Goal: Check status: Check status

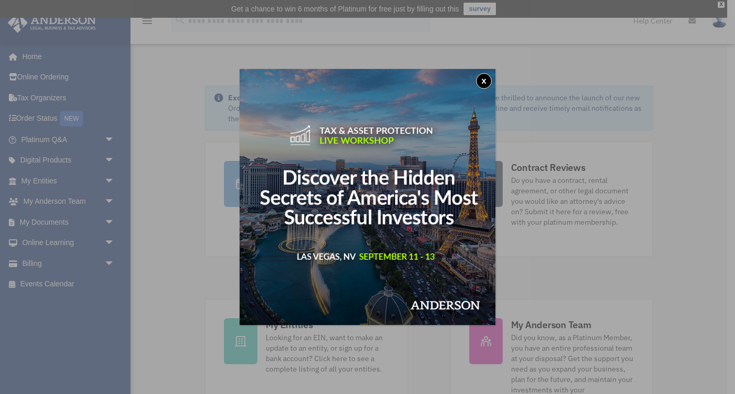
click at [484, 81] on button "x" at bounding box center [484, 81] width 16 height 16
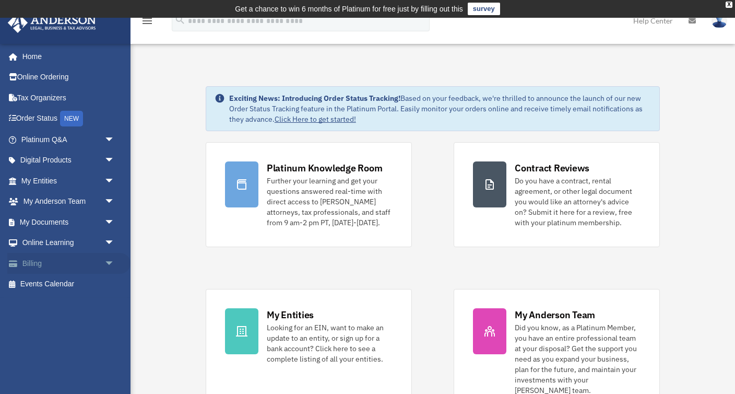
click at [28, 260] on link "Billing arrow_drop_down" at bounding box center [68, 263] width 123 height 21
click at [112, 261] on span "arrow_drop_down" at bounding box center [114, 263] width 21 height 21
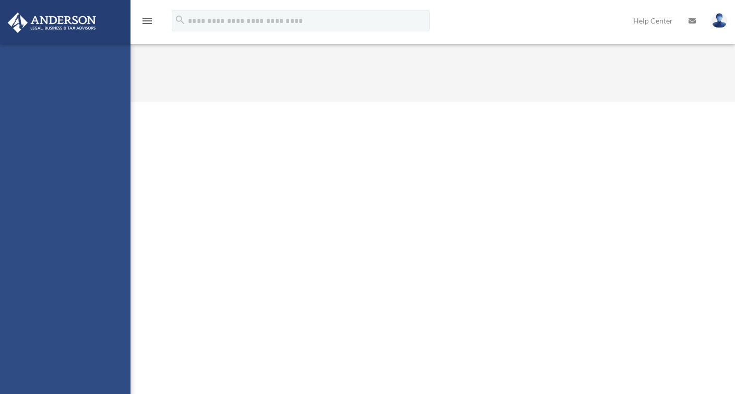
click at [74, 281] on link "$ Open Invoices" at bounding box center [67, 284] width 105 height 21
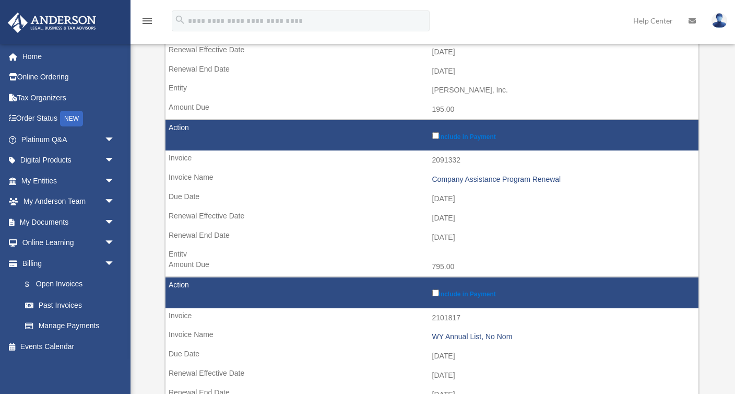
scroll to position [272, 0]
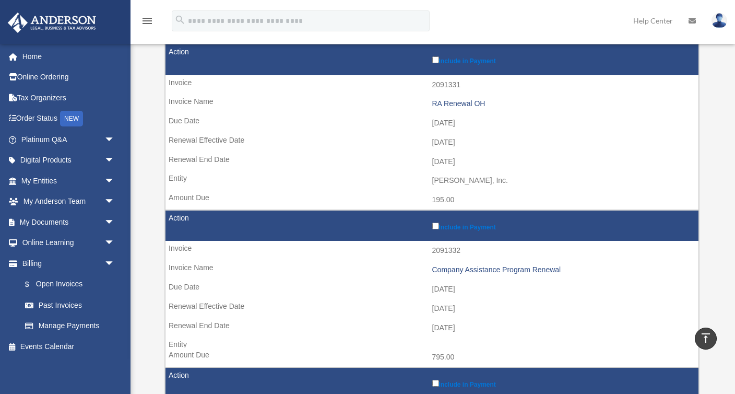
scroll to position [159, 0]
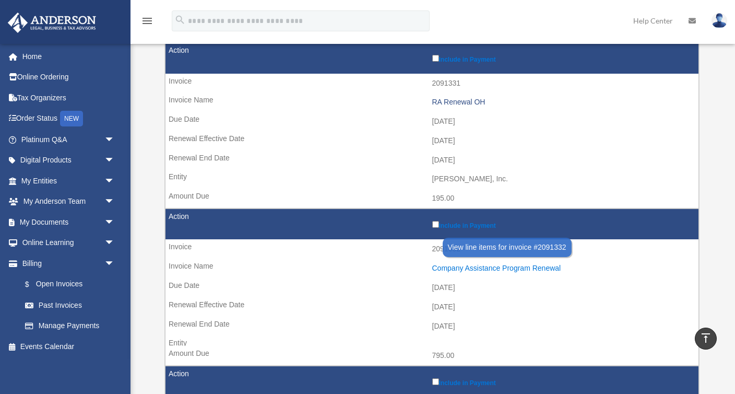
click at [475, 266] on div "Company Assistance Program Renewal" at bounding box center [563, 268] width 262 height 9
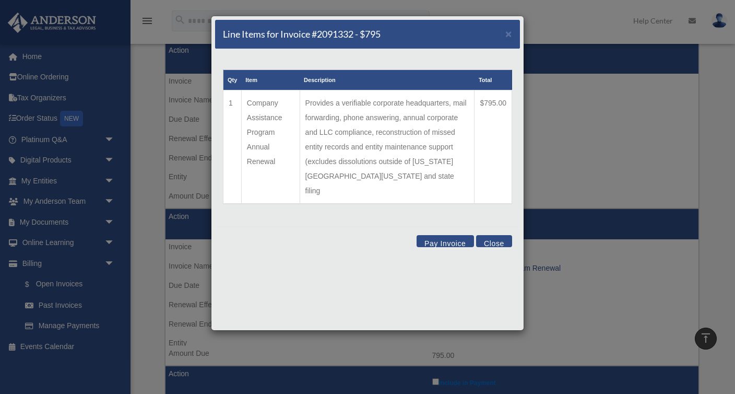
click at [497, 235] on button "Close" at bounding box center [494, 241] width 36 height 12
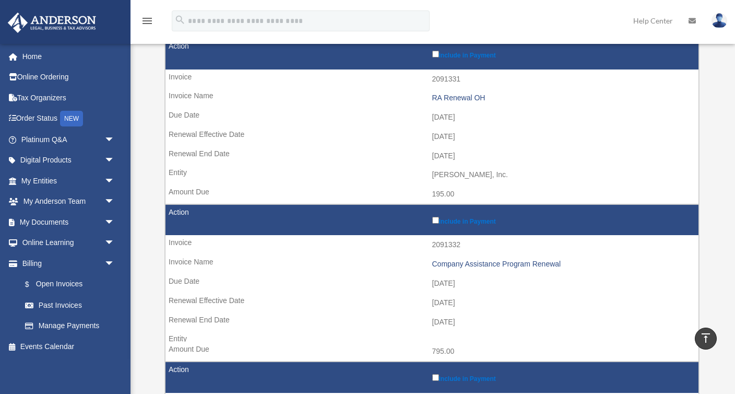
scroll to position [0, 0]
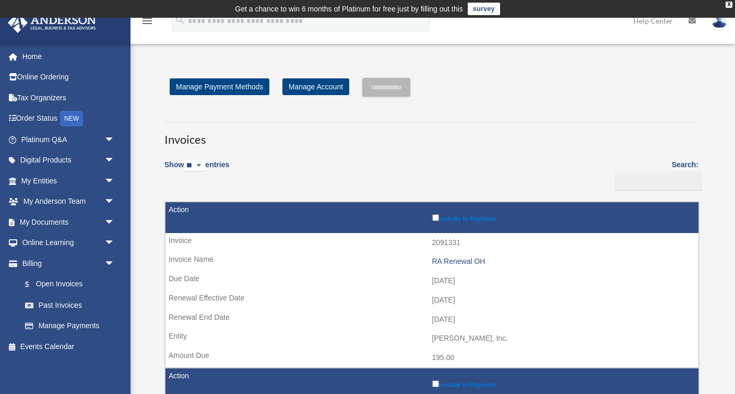
click at [496, 127] on h3 "Invoices" at bounding box center [431, 135] width 534 height 26
